Goal: Task Accomplishment & Management: Manage account settings

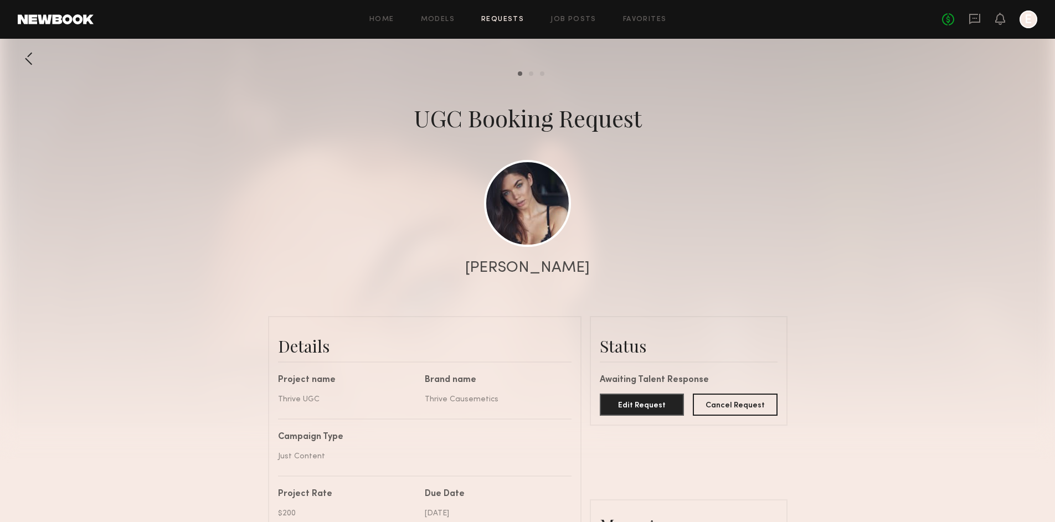
click at [35, 59] on div at bounding box center [29, 59] width 22 height 22
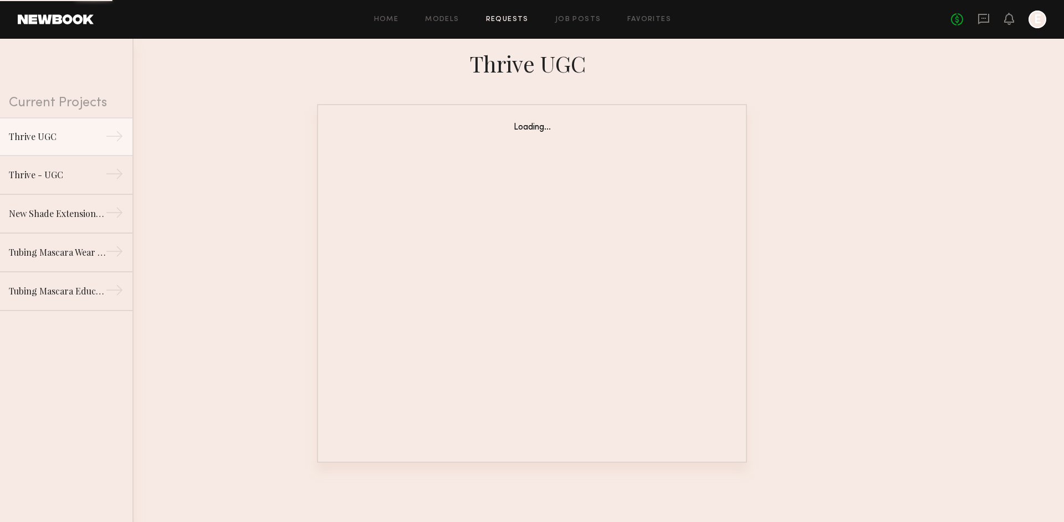
click at [977, 21] on div "No fees up to $5,000 E" at bounding box center [998, 20] width 95 height 18
click at [981, 19] on icon at bounding box center [983, 19] width 12 height 12
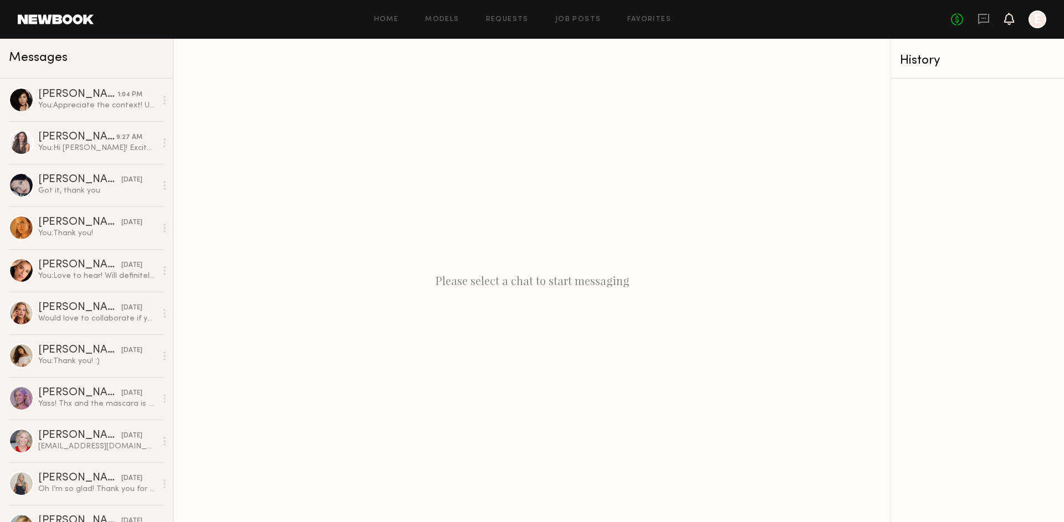
click at [1011, 22] on icon at bounding box center [1008, 18] width 9 height 8
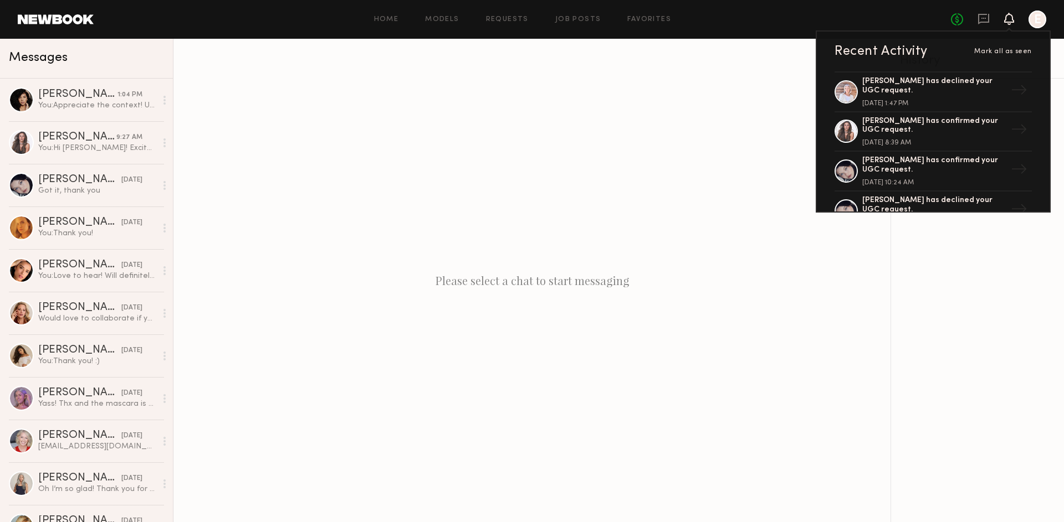
click at [1011, 22] on icon at bounding box center [1008, 18] width 9 height 8
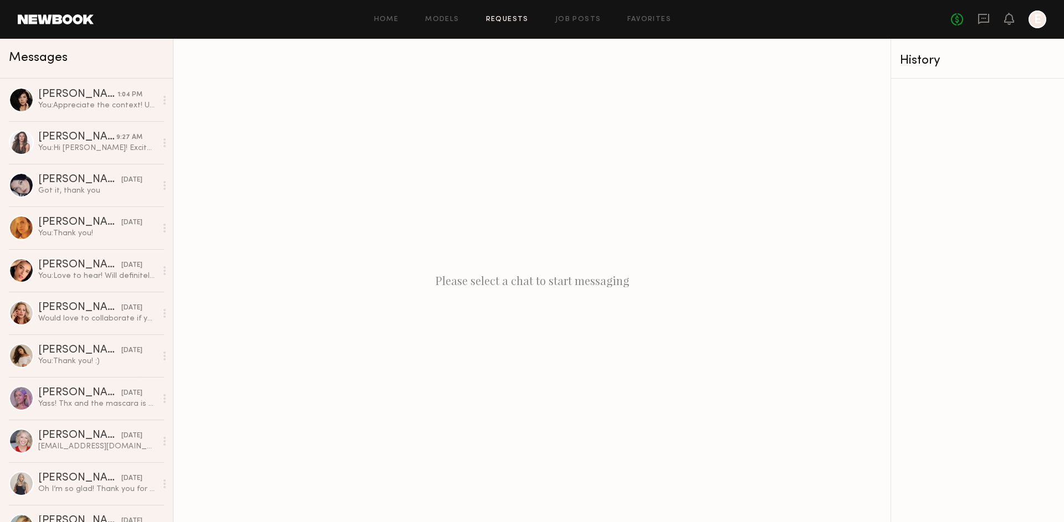
click at [514, 22] on link "Requests" at bounding box center [507, 19] width 43 height 7
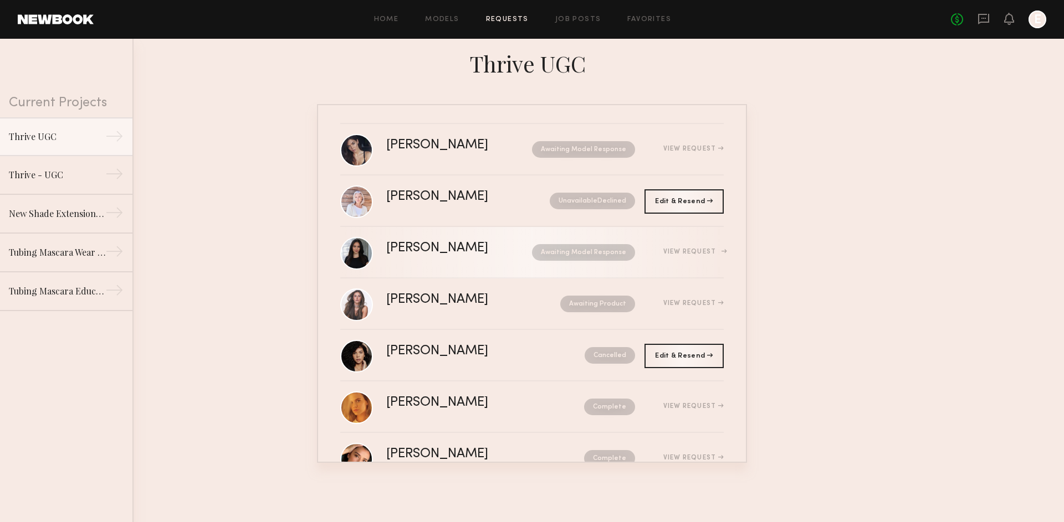
click at [471, 244] on div "Haley A." at bounding box center [448, 248] width 124 height 13
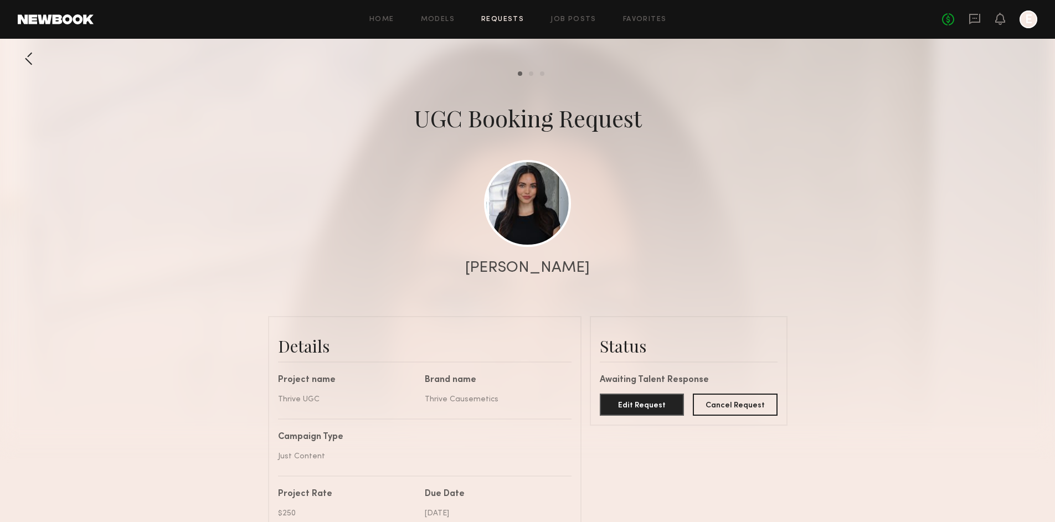
click at [38, 64] on div at bounding box center [29, 59] width 22 height 22
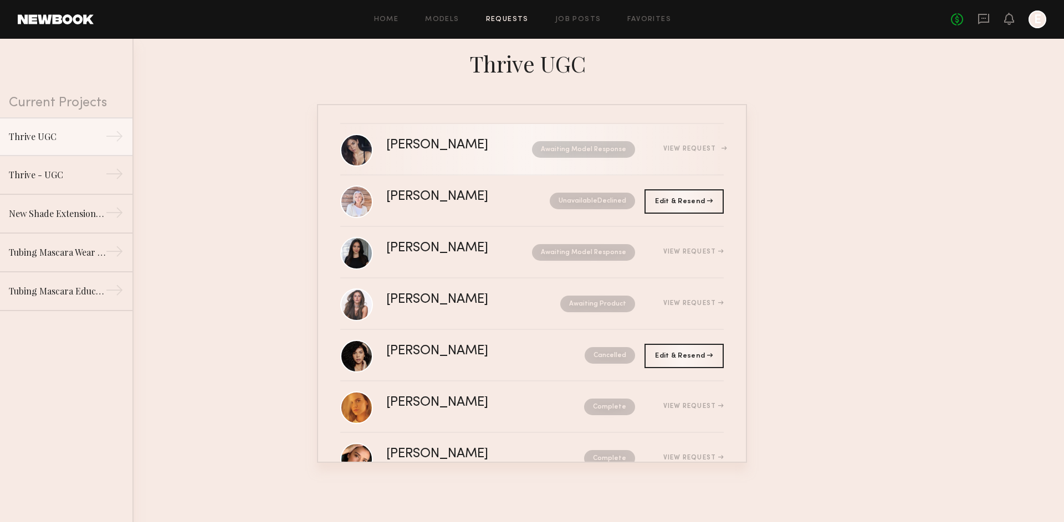
click at [430, 161] on link "Aarika W. Awaiting Model Response View Request" at bounding box center [531, 150] width 383 height 52
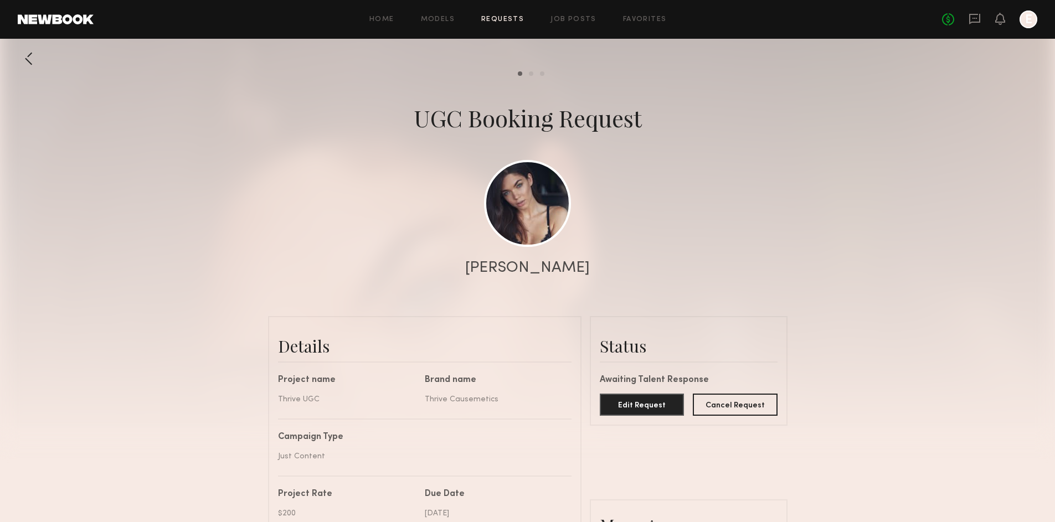
click at [34, 68] on div at bounding box center [29, 59] width 22 height 22
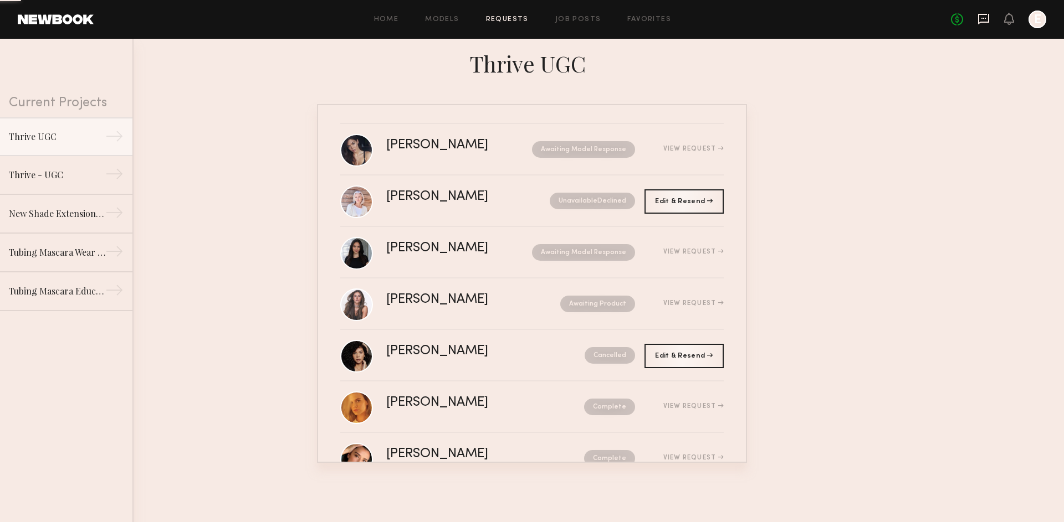
click at [985, 22] on icon at bounding box center [983, 19] width 11 height 11
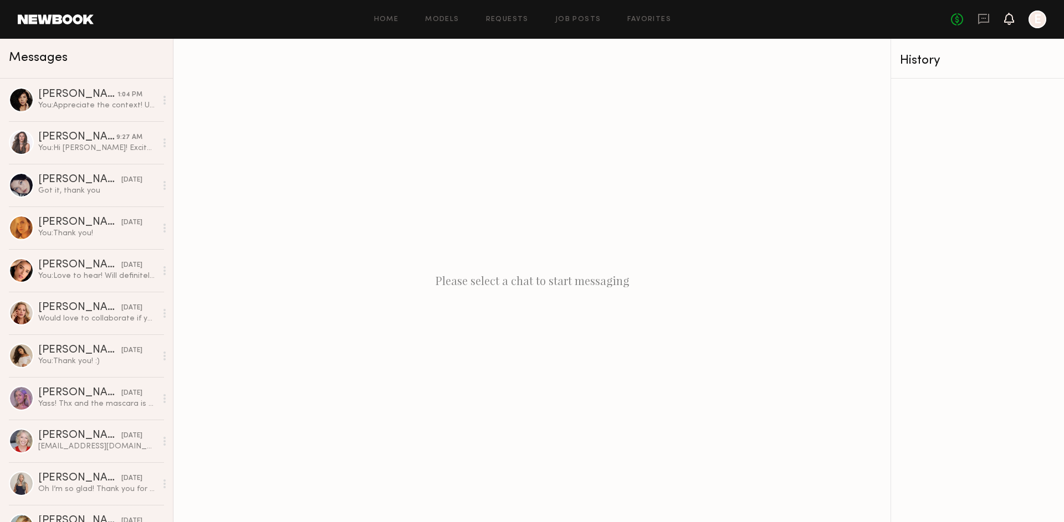
click at [1010, 24] on icon at bounding box center [1009, 19] width 10 height 12
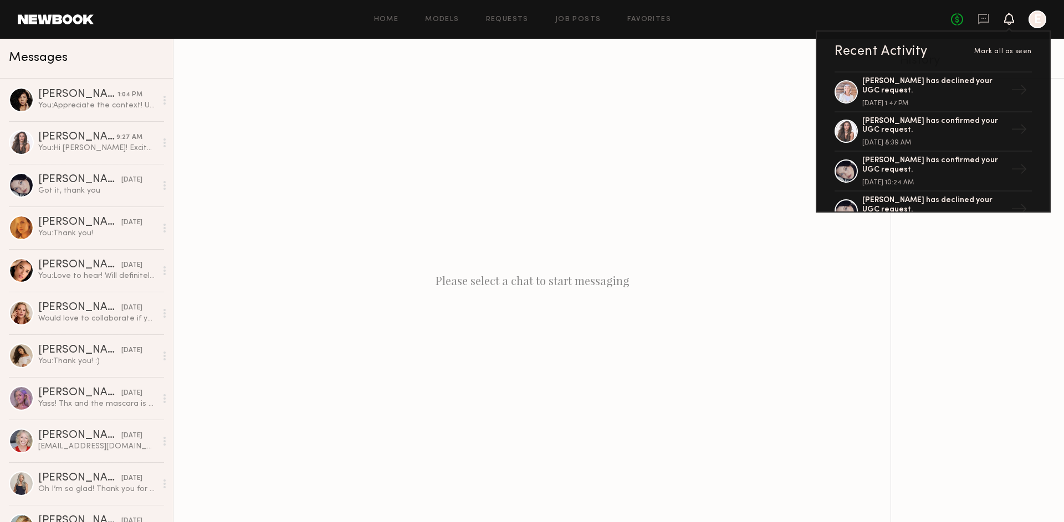
click at [677, 131] on div "Please select a chat to start messaging" at bounding box center [531, 281] width 717 height 484
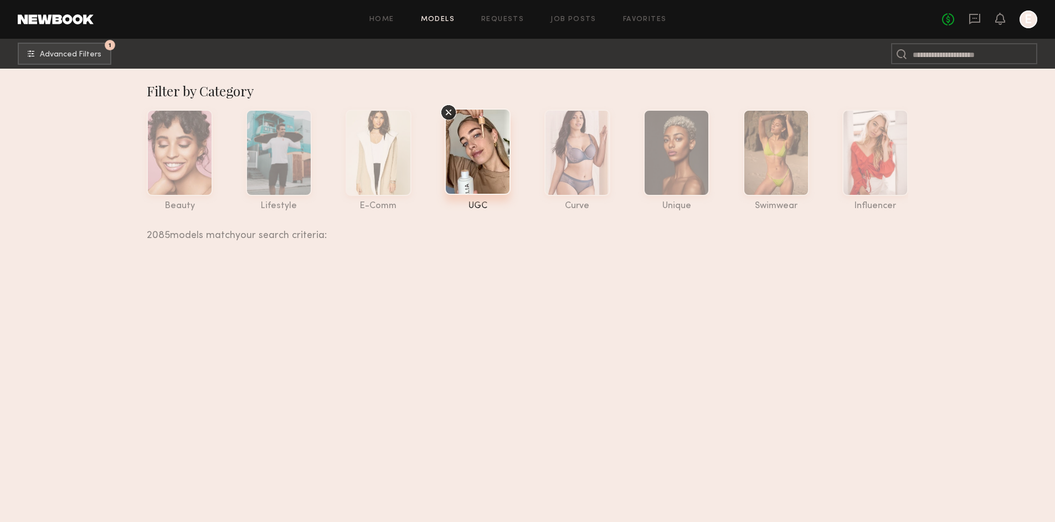
scroll to position [6031, 0]
